Goal: Navigation & Orientation: Go to known website

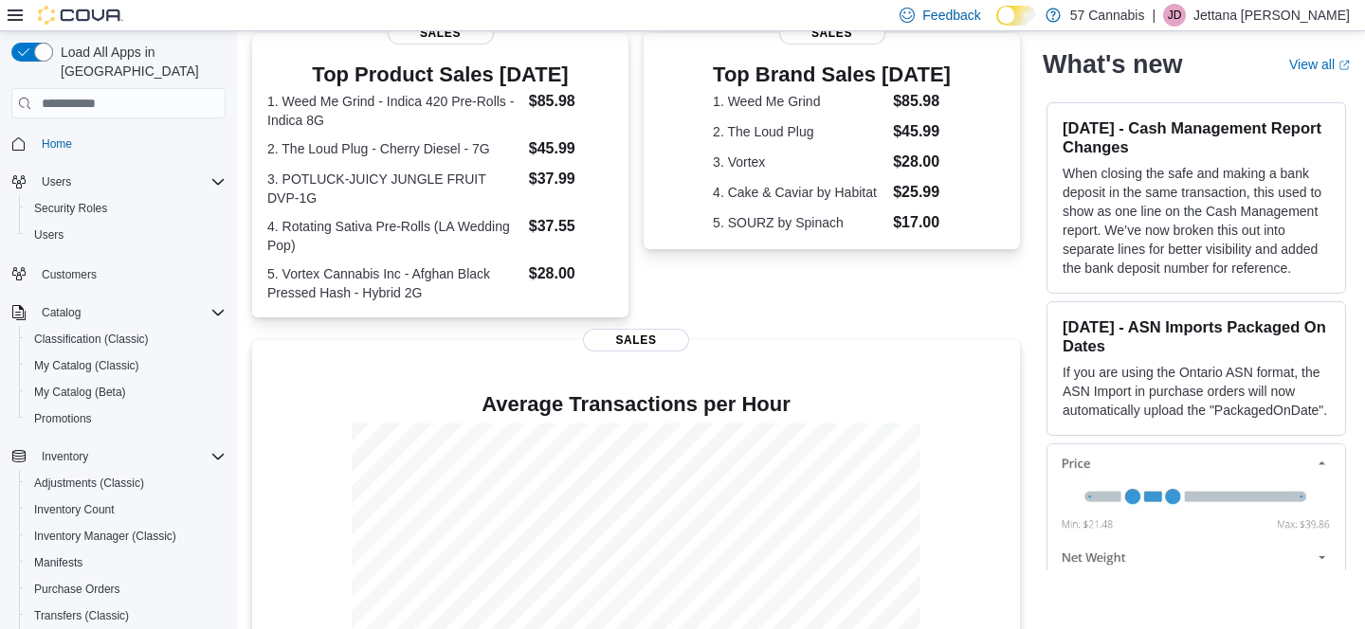
scroll to position [500, 0]
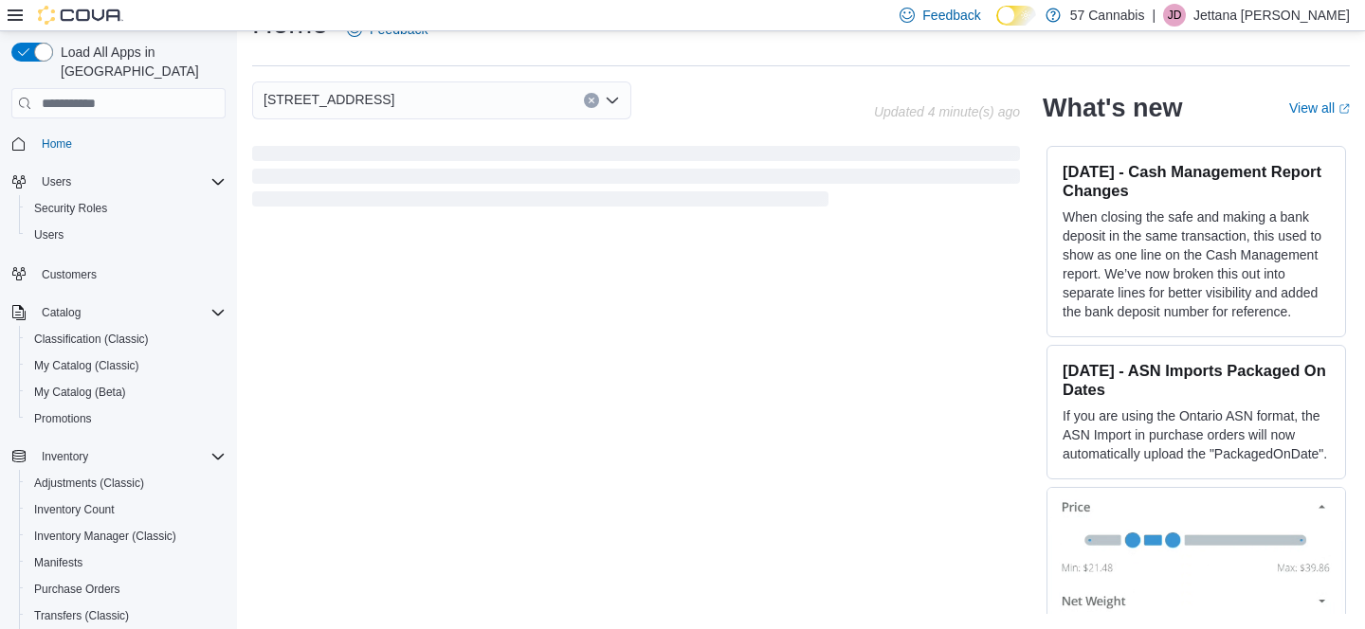
scroll to position [41, 0]
